Goal: Task Accomplishment & Management: Use online tool/utility

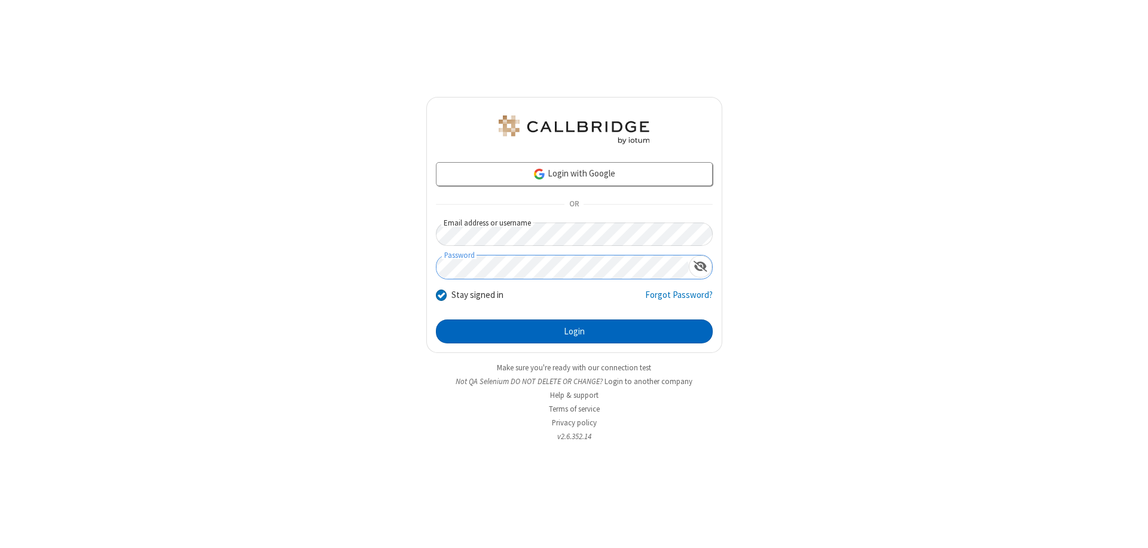
click at [574, 331] on button "Login" at bounding box center [574, 331] width 277 height 24
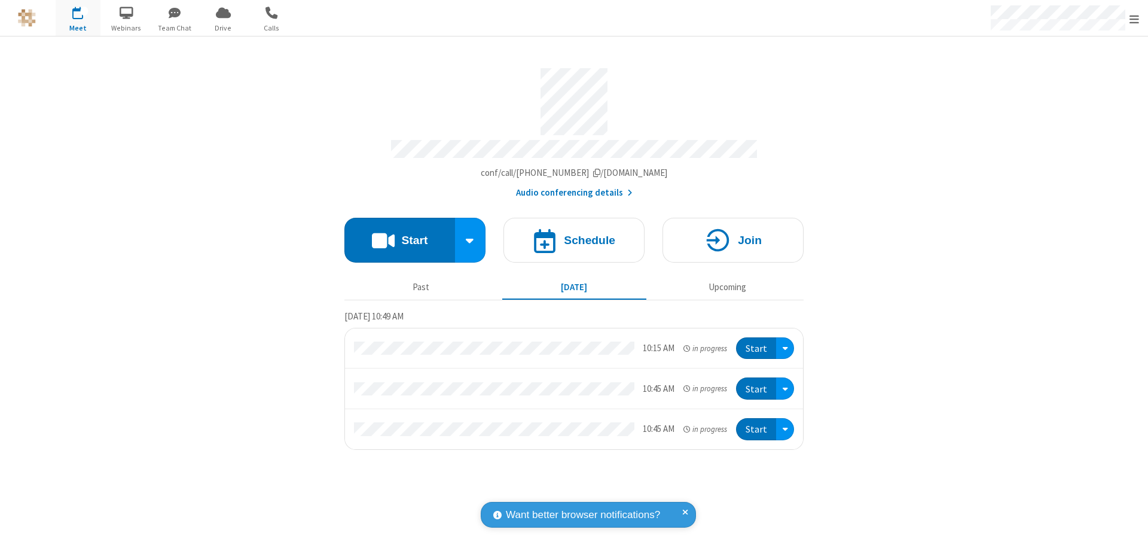
click at [399, 234] on button "Start" at bounding box center [399, 240] width 111 height 45
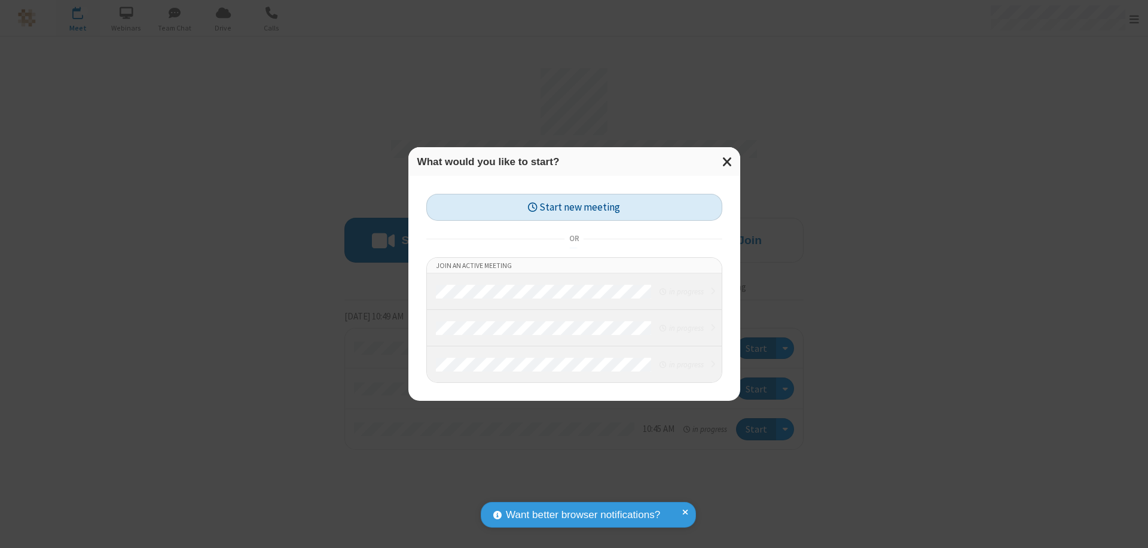
click at [574, 207] on button "Start new meeting" at bounding box center [574, 207] width 296 height 27
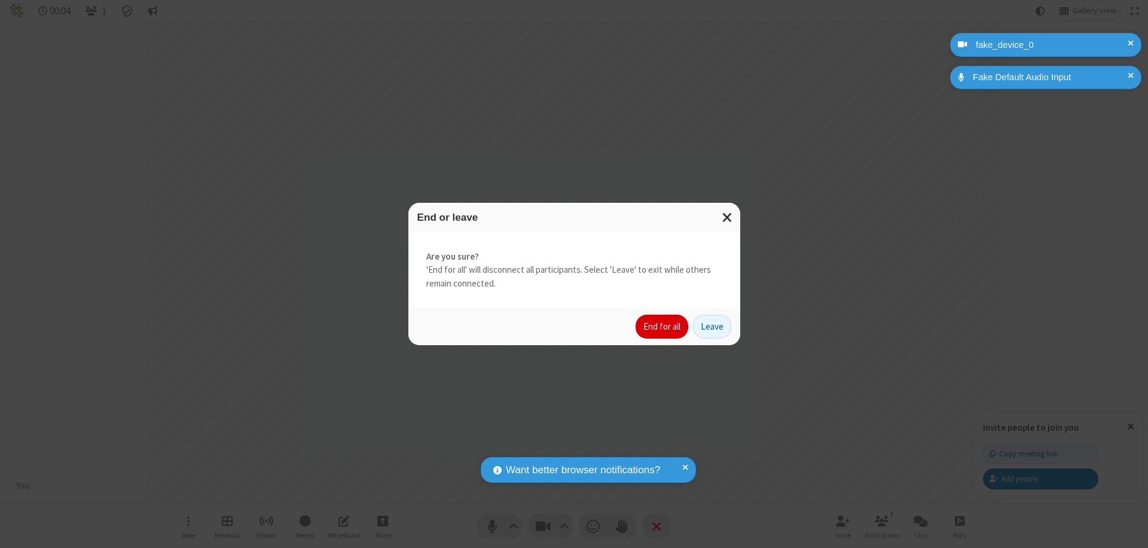
click at [662, 326] on button "End for all" at bounding box center [661, 326] width 53 height 24
